Goal: Task Accomplishment & Management: Manage account settings

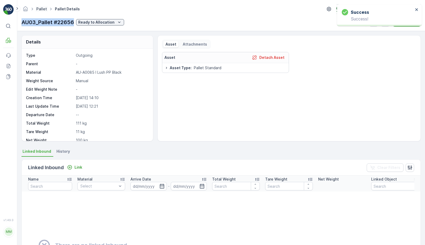
click at [44, 9] on link "Pallet" at bounding box center [41, 9] width 11 height 5
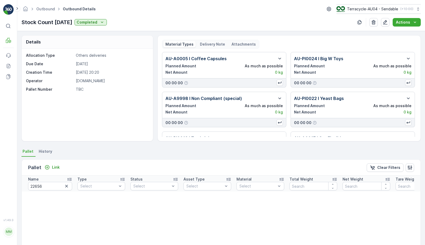
click at [53, 186] on input "22656" at bounding box center [50, 186] width 44 height 8
type input "22663"
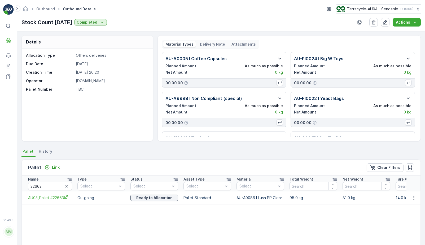
drag, startPoint x: 26, startPoint y: 201, endPoint x: 54, endPoint y: 201, distance: 27.8
click at [54, 201] on td "AU03_Pallet #22663" at bounding box center [48, 197] width 53 height 13
drag, startPoint x: 27, startPoint y: 197, endPoint x: 64, endPoint y: 197, distance: 36.3
click at [64, 197] on td "AU03_Pallet #22663" at bounding box center [48, 197] width 53 height 13
copy span "AU03_Pallet #22663"
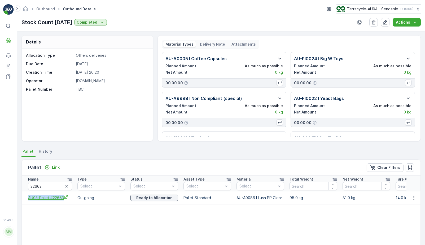
click at [64, 197] on span "AU03_Pallet #22663" at bounding box center [50, 198] width 44 height 6
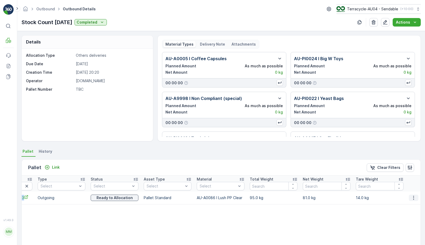
click at [411, 196] on icon "button" at bounding box center [413, 197] width 5 height 5
click at [407, 216] on span "Unlink Pallet" at bounding box center [402, 215] width 21 height 5
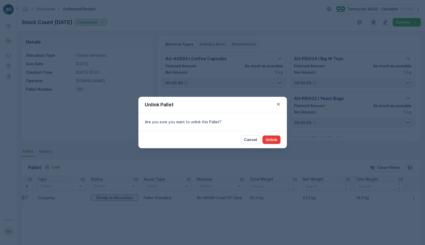
click at [277, 140] on button "Unlink" at bounding box center [271, 139] width 18 height 8
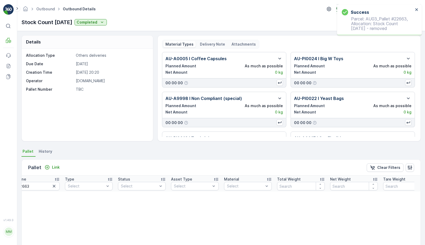
scroll to position [0, 0]
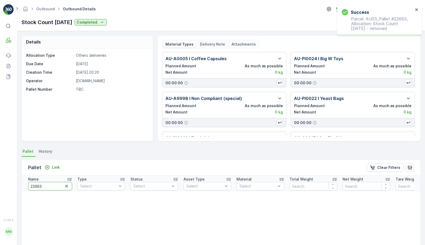
click at [46, 188] on input "22663" at bounding box center [50, 186] width 44 height 8
type input "22690"
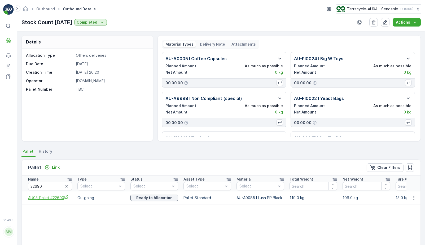
click at [59, 200] on span "AU03_Pallet #22690" at bounding box center [50, 198] width 44 height 6
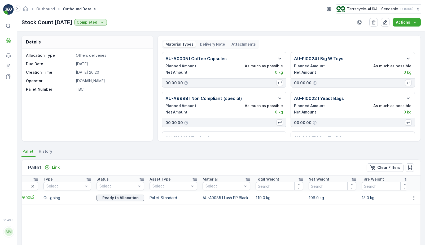
scroll to position [0, 41]
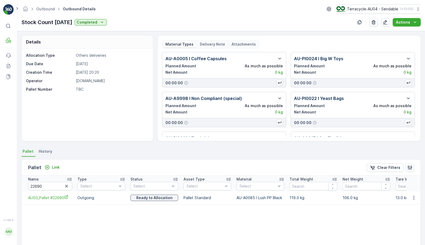
click at [411, 201] on td at bounding box center [413, 197] width 14 height 13
click at [413, 198] on icon "button" at bounding box center [413, 198] width 1 height 4
click at [398, 217] on span "Unlink Pallet" at bounding box center [402, 215] width 21 height 5
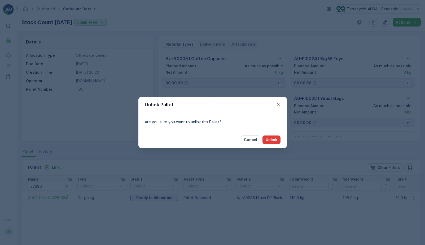
click at [271, 141] on p "Unlink" at bounding box center [272, 139] width 12 height 5
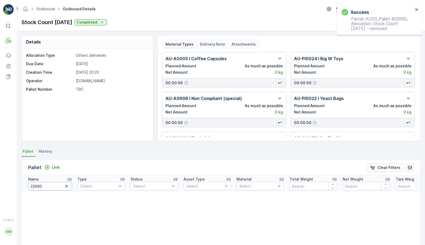
click at [46, 191] on th "Name 22690" at bounding box center [48, 183] width 53 height 16
click at [47, 188] on input "22690" at bounding box center [50, 186] width 44 height 8
type input "22711"
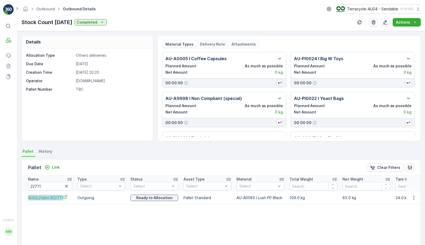
drag, startPoint x: 26, startPoint y: 199, endPoint x: 60, endPoint y: 201, distance: 34.5
click at [60, 201] on td "AU03_Pallet #22711" at bounding box center [48, 197] width 53 height 13
copy span "AU03_Pallet #22711"
click at [58, 197] on span "AU03_Pallet #22711" at bounding box center [50, 198] width 44 height 6
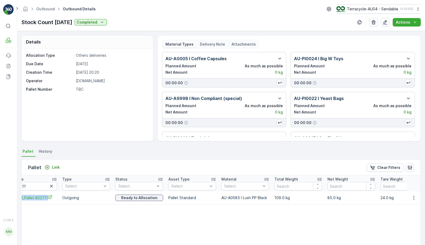
scroll to position [0, 41]
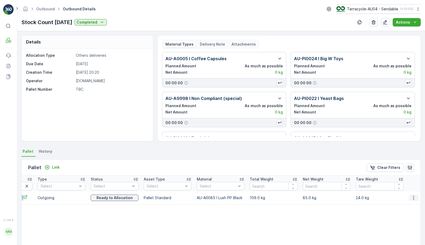
click at [411, 200] on icon "button" at bounding box center [413, 197] width 5 height 5
click at [402, 214] on span "Unlink Pallet" at bounding box center [402, 215] width 21 height 5
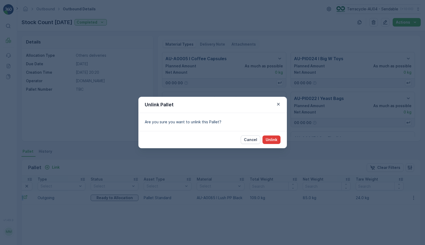
click at [270, 140] on p "Unlink" at bounding box center [272, 139] width 12 height 5
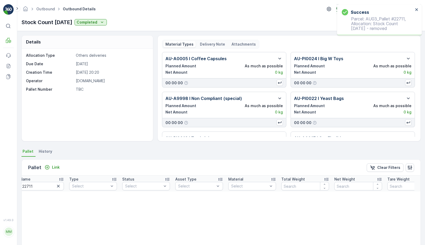
scroll to position [0, 0]
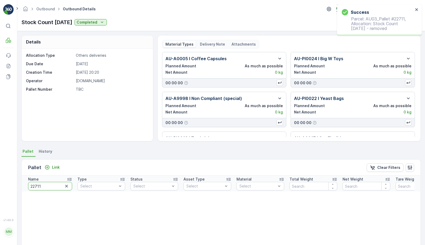
click at [44, 187] on input "22711" at bounding box center [50, 186] width 44 height 8
type input "381"
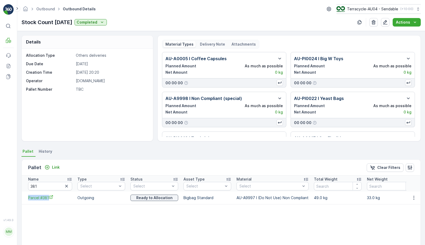
drag, startPoint x: 25, startPoint y: 198, endPoint x: 51, endPoint y: 201, distance: 25.8
click at [51, 201] on td "Parcel #381" at bounding box center [48, 197] width 53 height 13
copy span "Parcel #381"
click at [52, 196] on icon "Parcel #381" at bounding box center [51, 197] width 4 height 4
click at [411, 196] on icon "button" at bounding box center [413, 197] width 5 height 5
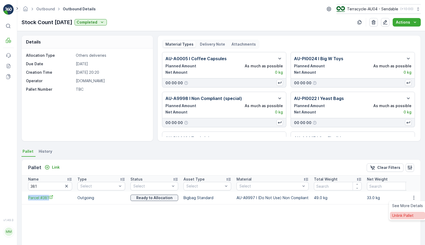
click at [401, 218] on div "Unlink Pallet" at bounding box center [407, 215] width 35 height 7
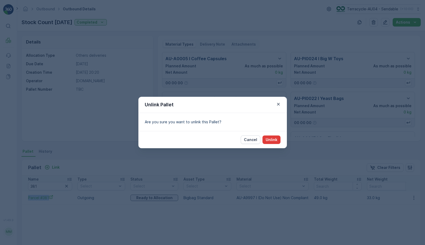
click at [271, 139] on p "Unlink" at bounding box center [272, 139] width 12 height 5
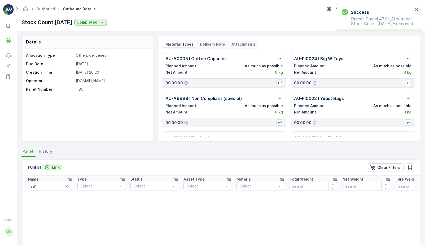
click at [56, 167] on p "Link" at bounding box center [56, 167] width 8 height 5
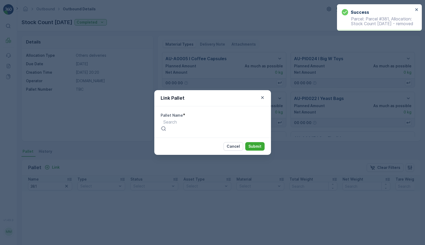
click at [176, 125] on div at bounding box center [170, 122] width 14 height 6
paste input "Parcel #381"
type input "Parcel #381"
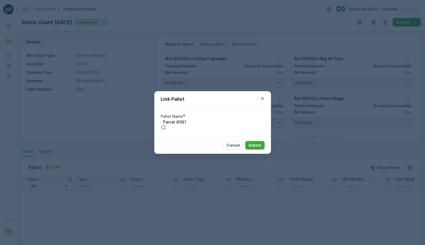
click at [233, 245] on div "Parcel #381" at bounding box center [212, 247] width 425 height 5
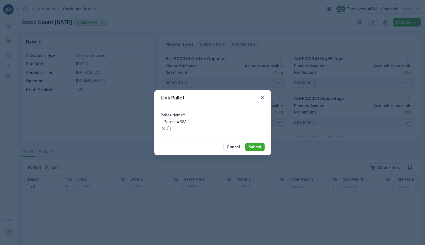
click at [254, 151] on div "Cancel Submit" at bounding box center [212, 146] width 117 height 17
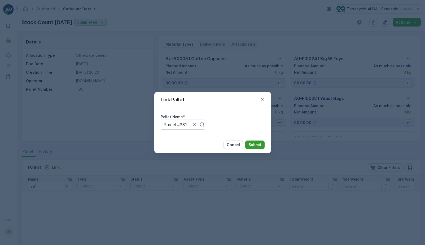
click at [255, 149] on button "Submit" at bounding box center [254, 144] width 19 height 8
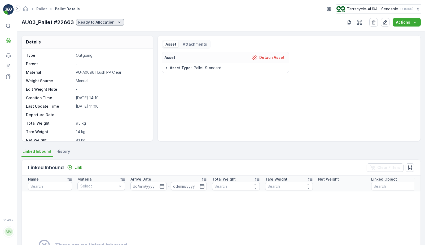
click at [106, 22] on p "Ready to Allocation" at bounding box center [96, 22] width 36 height 5
click at [103, 73] on span "Ready to Allocation" at bounding box center [97, 74] width 35 height 5
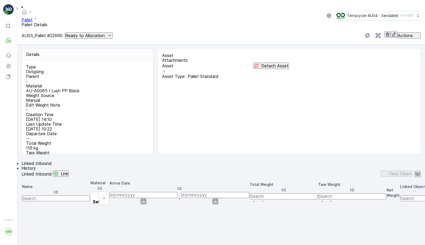
click at [98, 33] on p "Ready to Allocation" at bounding box center [84, 35] width 39 height 5
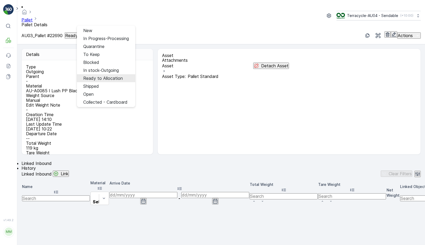
click at [102, 76] on span "Ready to Allocation" at bounding box center [102, 78] width 39 height 5
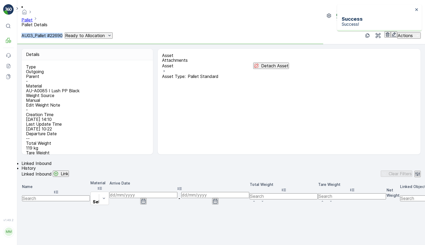
drag, startPoint x: 22, startPoint y: 21, endPoint x: 74, endPoint y: 21, distance: 52.2
click at [63, 33] on p "AU03_Pallet #22690" at bounding box center [41, 35] width 41 height 5
copy p "AU03_Pallet #22690"
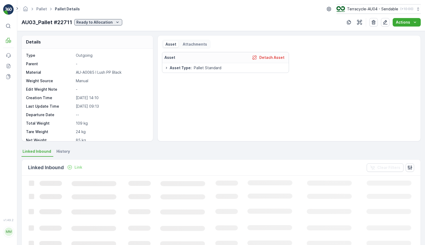
click at [104, 21] on p "Ready to Allocation" at bounding box center [94, 22] width 36 height 5
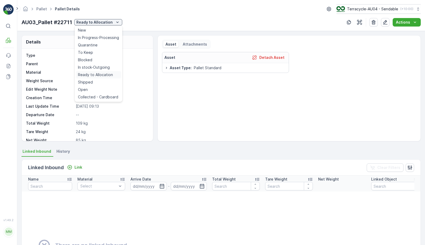
click at [103, 74] on span "Ready to Allocation" at bounding box center [95, 74] width 35 height 5
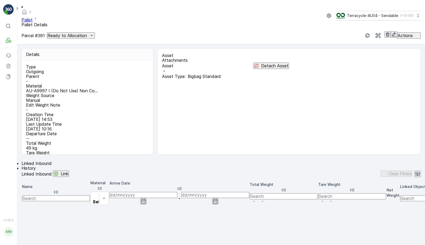
click at [86, 33] on p "Ready to Allocation" at bounding box center [66, 35] width 39 height 5
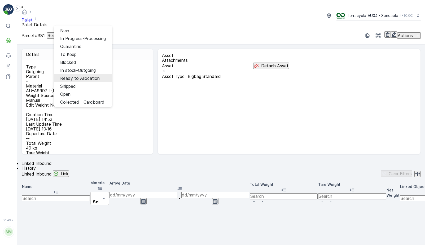
click at [83, 76] on span "Ready to Allocation" at bounding box center [79, 78] width 39 height 5
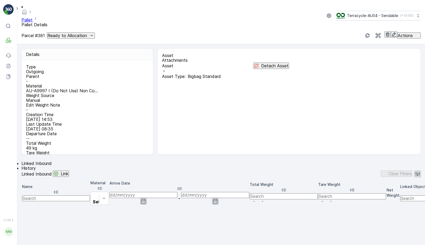
click at [33, 17] on link "Pallet" at bounding box center [26, 19] width 11 height 5
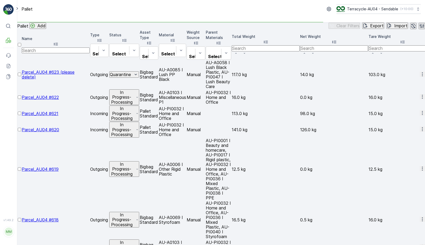
click at [57, 51] on input "text" at bounding box center [56, 50] width 68 height 6
type input "381"
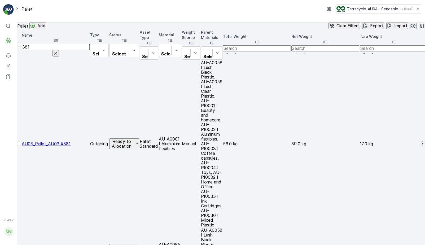
drag, startPoint x: 33, startPoint y: 77, endPoint x: 73, endPoint y: 78, distance: 40.0
copy span "Parcel_AU04 #381"
